Goal: Task Accomplishment & Management: Manage account settings

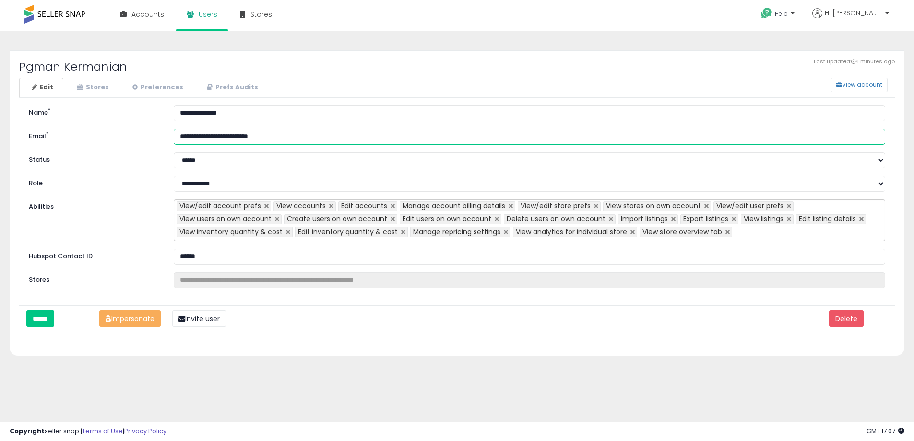
click at [300, 136] on input "**********" at bounding box center [529, 137] width 711 height 16
type input "**********"
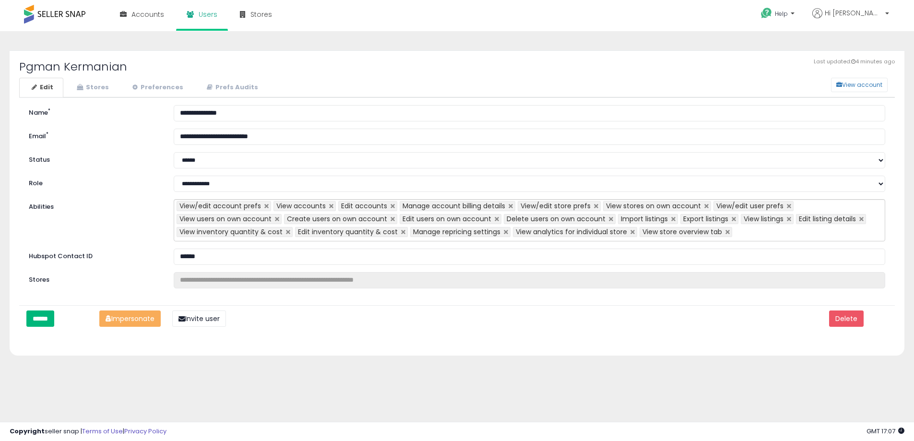
click at [45, 319] on input "******" at bounding box center [40, 318] width 28 height 16
